Goal: Task Accomplishment & Management: Use online tool/utility

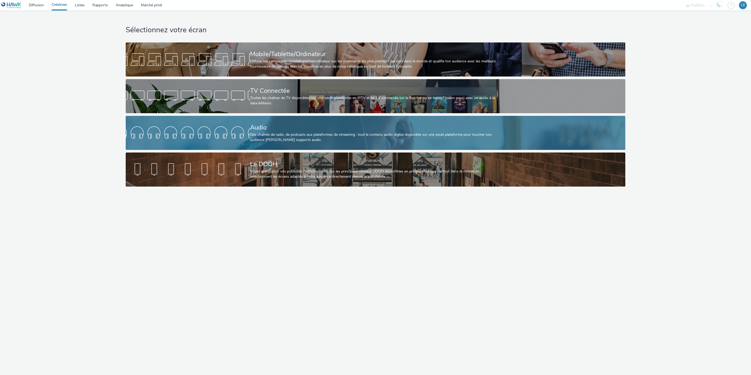
click at [237, 128] on div at bounding box center [188, 132] width 124 height 17
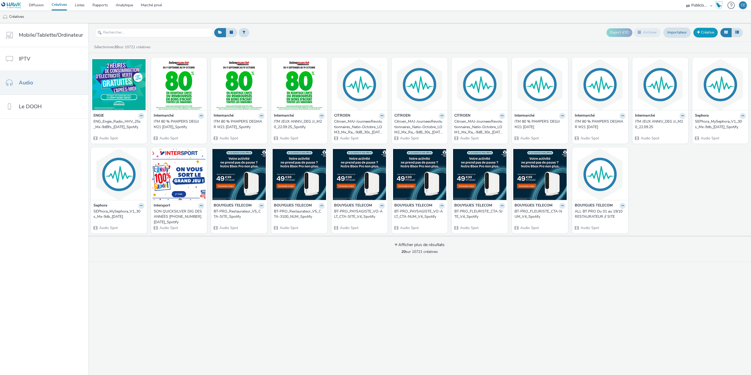
click at [702, 34] on font "Créative" at bounding box center [707, 32] width 13 height 5
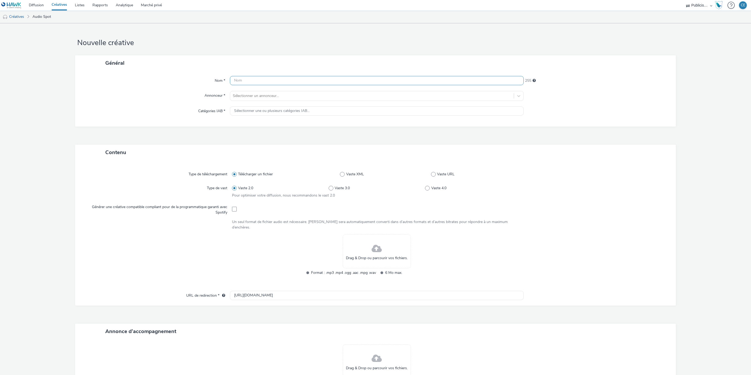
click at [256, 79] on input "text" at bounding box center [377, 80] width 294 height 9
type input "ALL ENGIE Du 13 au 26 octobre"
click at [260, 94] on div at bounding box center [372, 96] width 278 height 6
type input "engi"
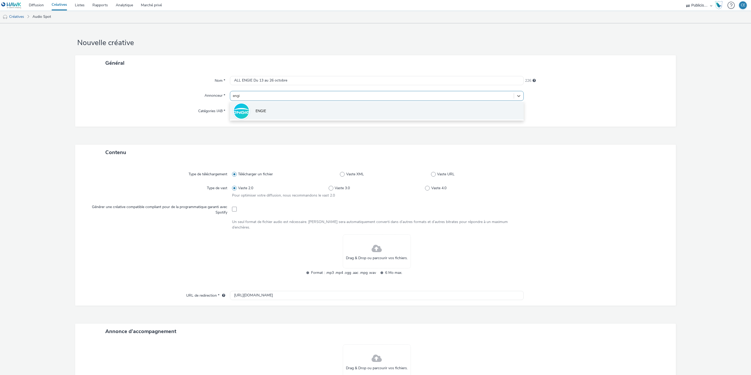
click at [259, 109] on span "ENGIE" at bounding box center [261, 110] width 10 height 5
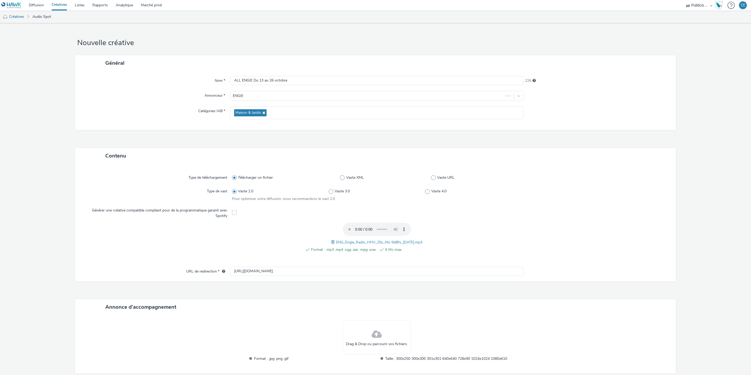
click at [715, 191] on form "Nouvelle créative Général Nom * ALL ENGIE Du 13 au 26 octobre 226 Annonceur * E…" at bounding box center [375, 214] width 751 height 382
click at [394, 272] on input "[URL][DOMAIN_NAME]" at bounding box center [377, 271] width 294 height 9
paste input "s://[DOMAIN_NAME][URL]"
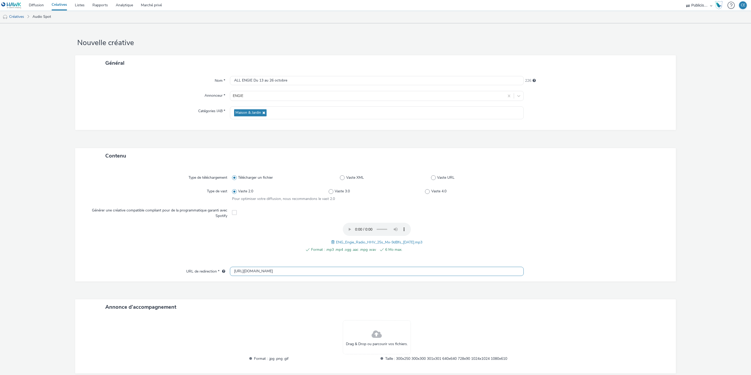
scroll to position [0, 9]
type input "[URL][DOMAIN_NAME]"
click at [624, 265] on div "Type de téléchargement Télécharger un fichier Vaste XML Vaste URL Type de vast …" at bounding box center [375, 218] width 590 height 98
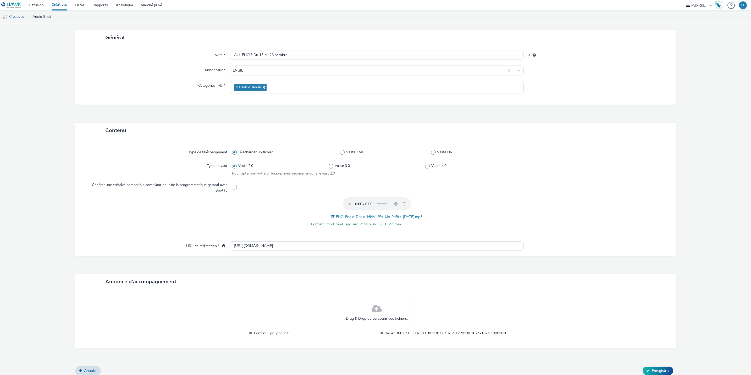
scroll to position [30, 0]
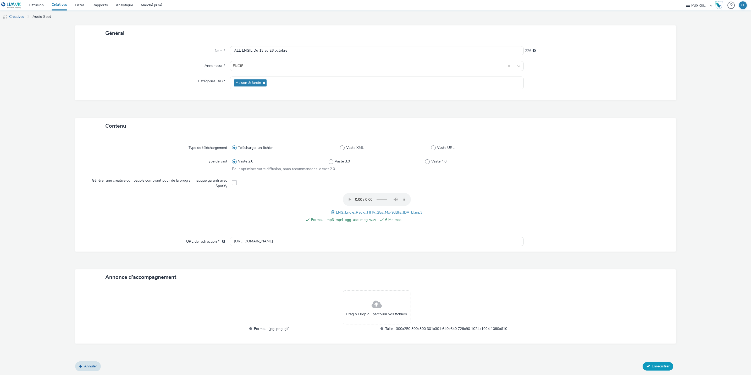
click at [653, 363] on span "Enregistrer" at bounding box center [661, 365] width 18 height 5
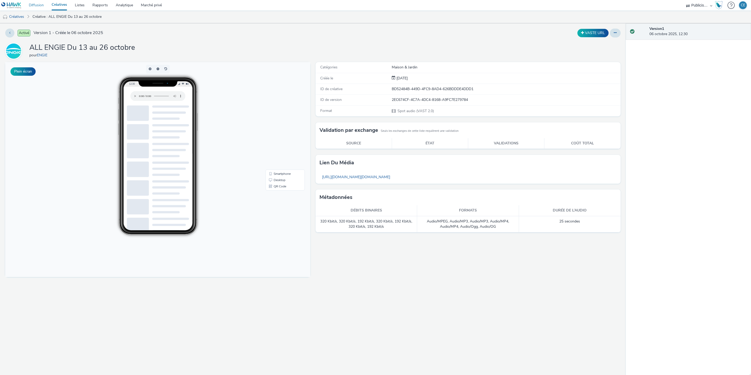
click at [34, 3] on link "Diffusion" at bounding box center [36, 5] width 23 height 10
